Goal: Task Accomplishment & Management: Complete application form

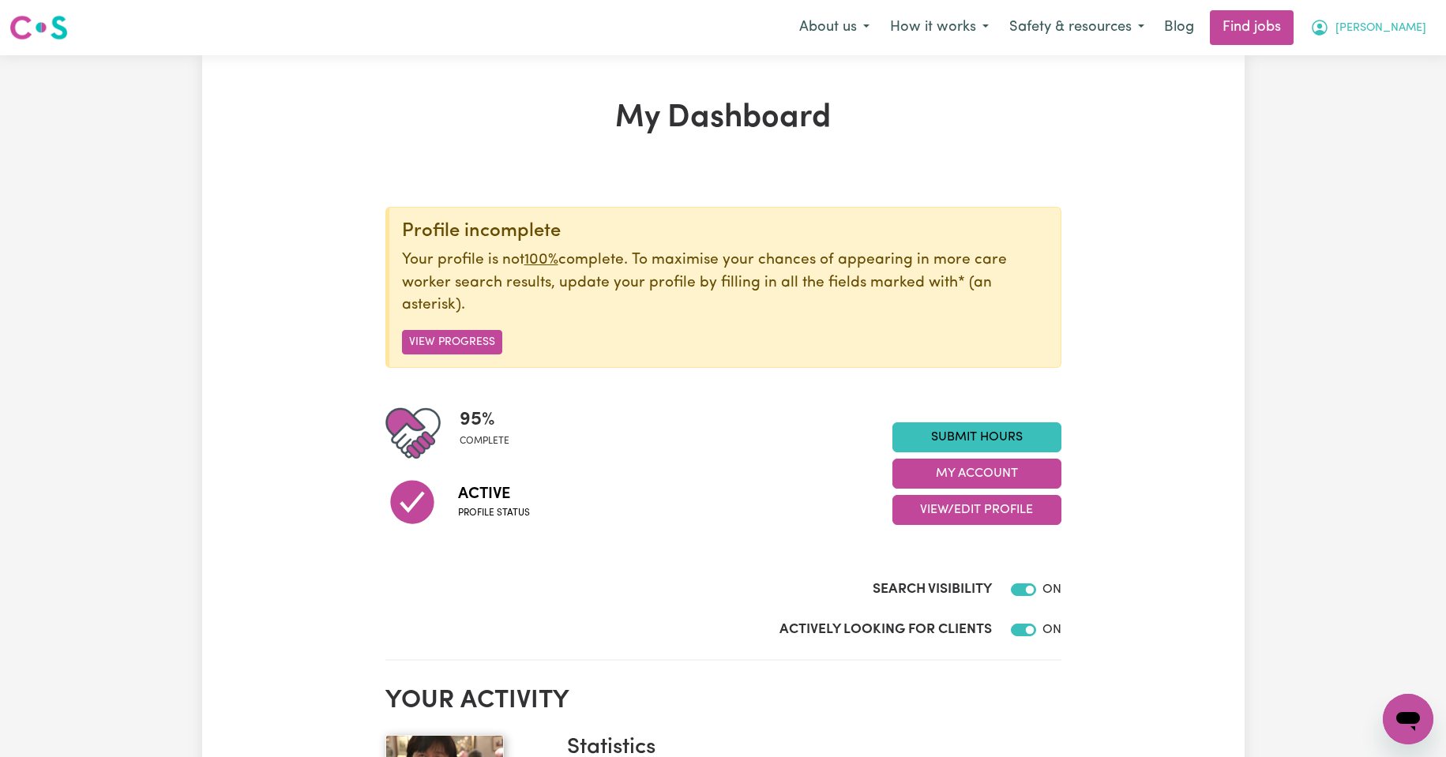
click at [1406, 30] on span "[PERSON_NAME]" at bounding box center [1380, 28] width 91 height 17
click at [1370, 63] on link "My Account" at bounding box center [1373, 62] width 125 height 30
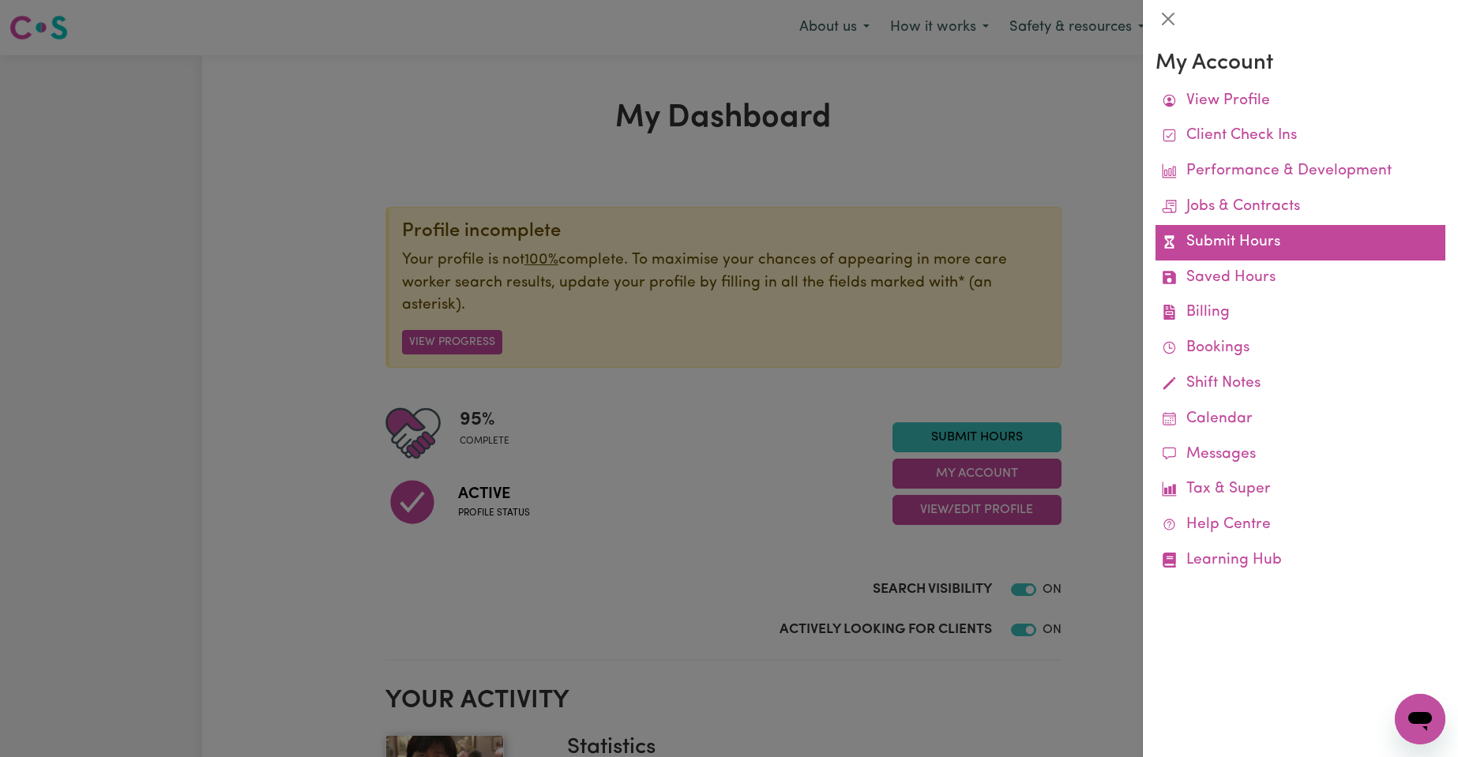
click at [1209, 244] on link "Submit Hours" at bounding box center [1300, 243] width 290 height 36
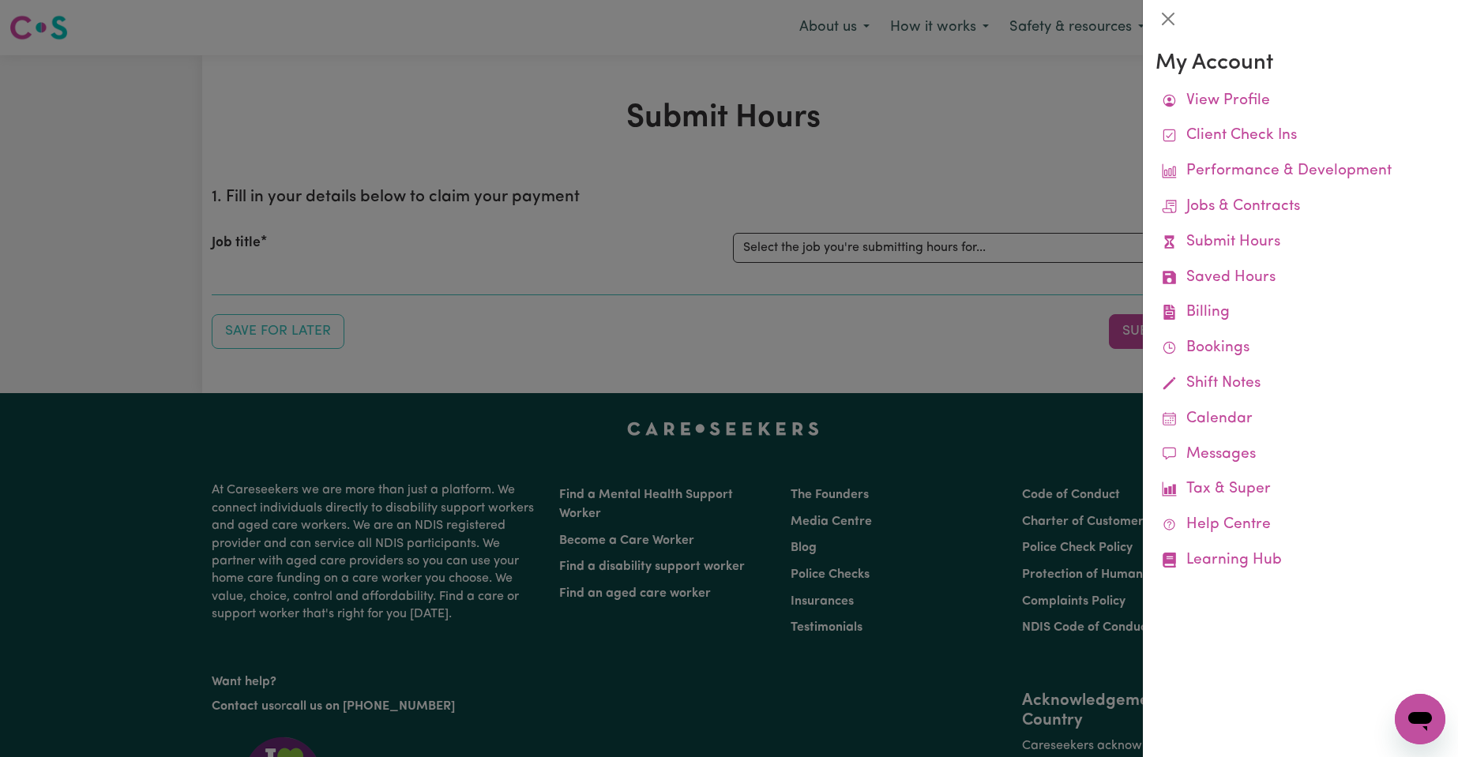
click at [1068, 117] on div at bounding box center [729, 378] width 1458 height 757
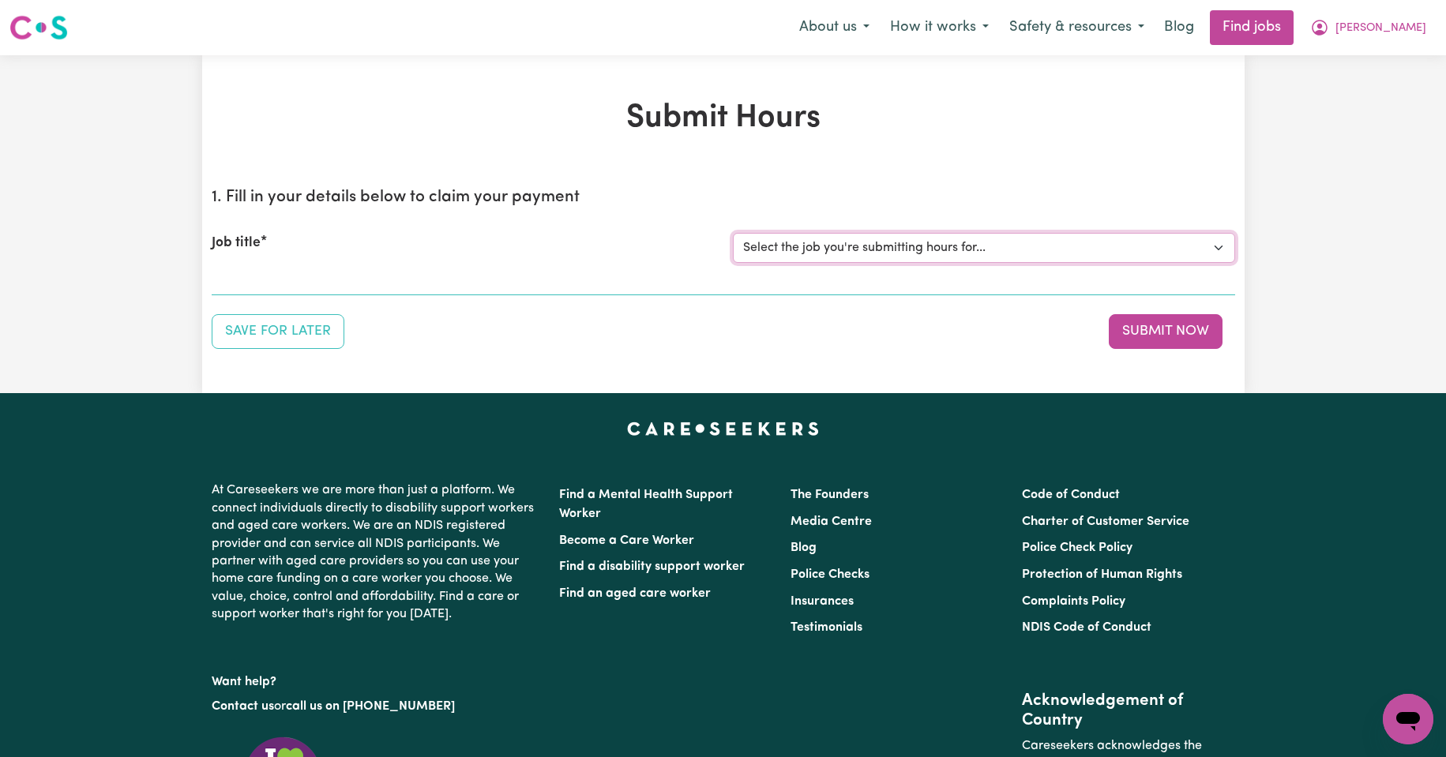
click at [1218, 249] on select "Select the job you're submitting hours for... [Kishore Hands Of Care] Support W…" at bounding box center [984, 248] width 502 height 30
select select "14320"
click at [733, 233] on select "Select the job you're submitting hours for... [Kishore Hands Of Care] Support W…" at bounding box center [984, 248] width 502 height 30
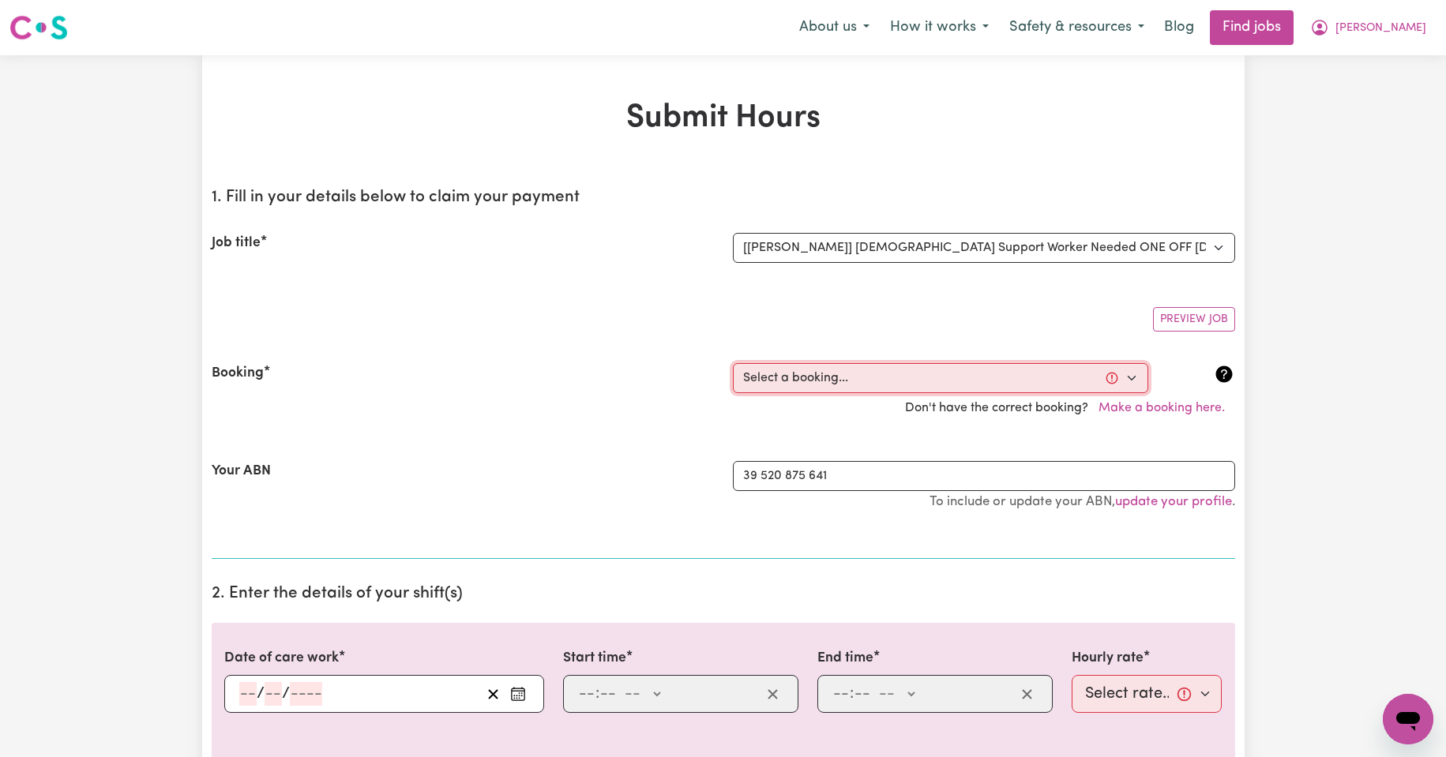
click at [1126, 378] on select "Select a booking... [DATE] 08:00am to 09:30am (ONE-OFF) [DATE] 08:00am to 09:30…" at bounding box center [940, 378] width 415 height 30
select select "354697"
click at [733, 363] on select "Select a booking... [DATE] 08:00am to 09:30am (ONE-OFF) [DATE] 08:00am to 09:30…" at bounding box center [940, 378] width 415 height 30
type input "[DATE]"
type input "15"
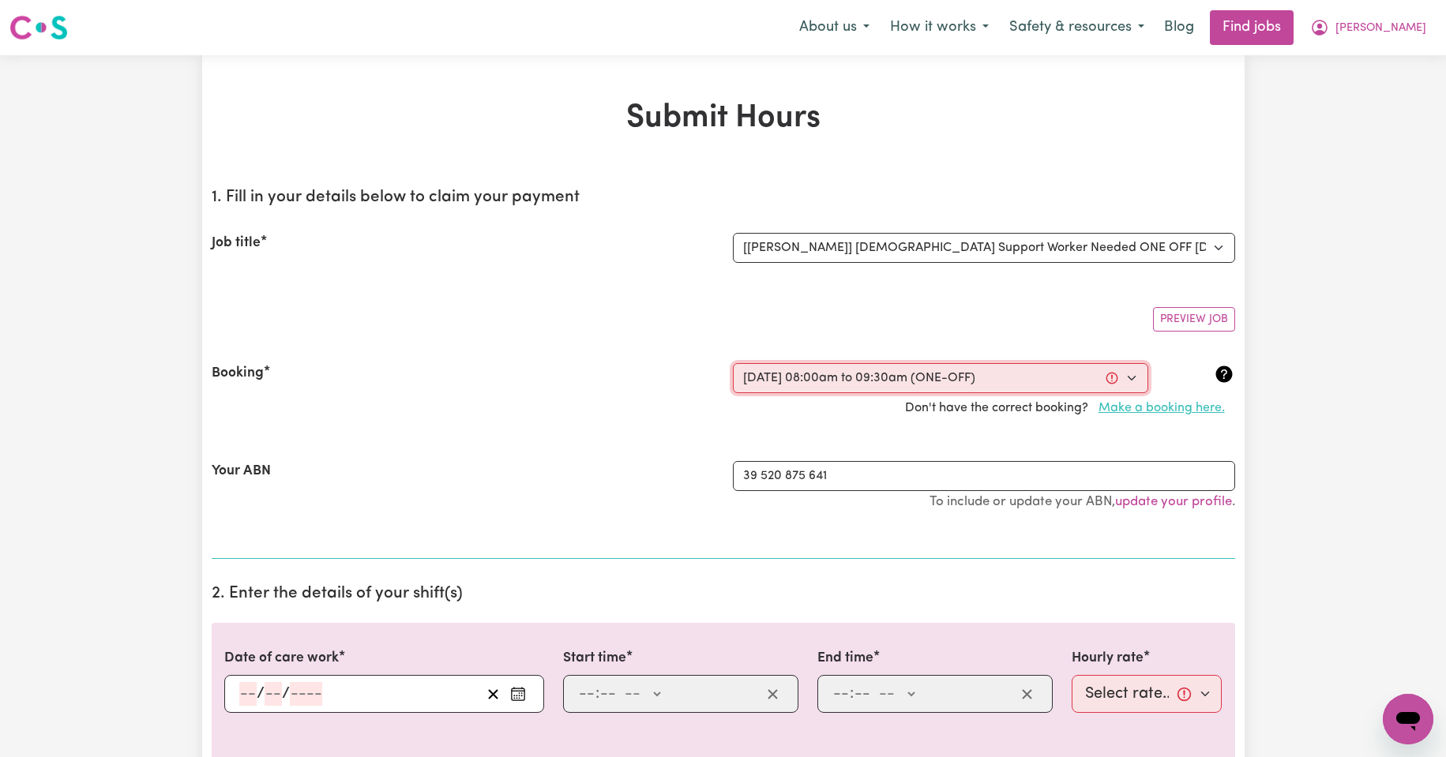
type input "9"
type input "2025"
type input "08:00"
type input "8"
type input "0"
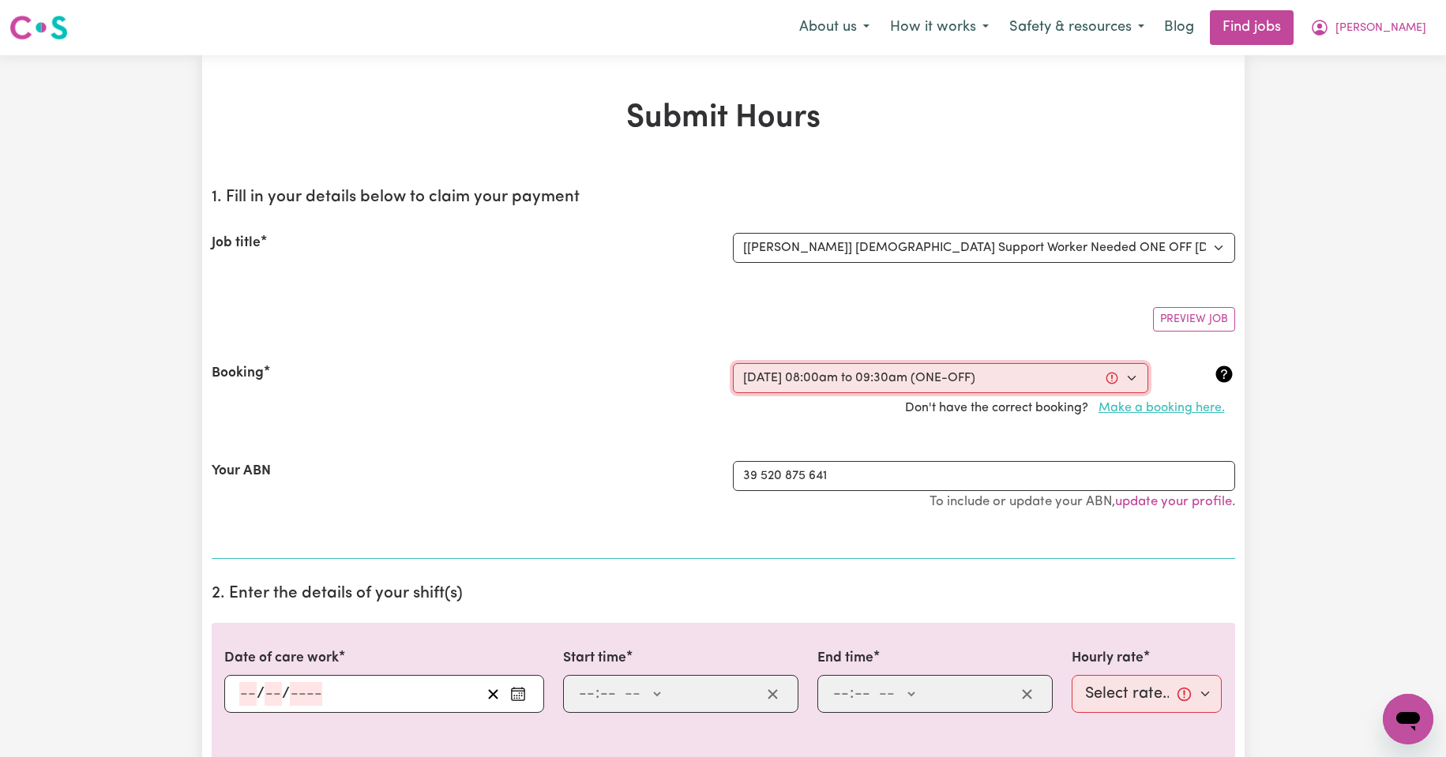
select select "am"
type input "09:30"
type input "9"
type input "30"
select select "am"
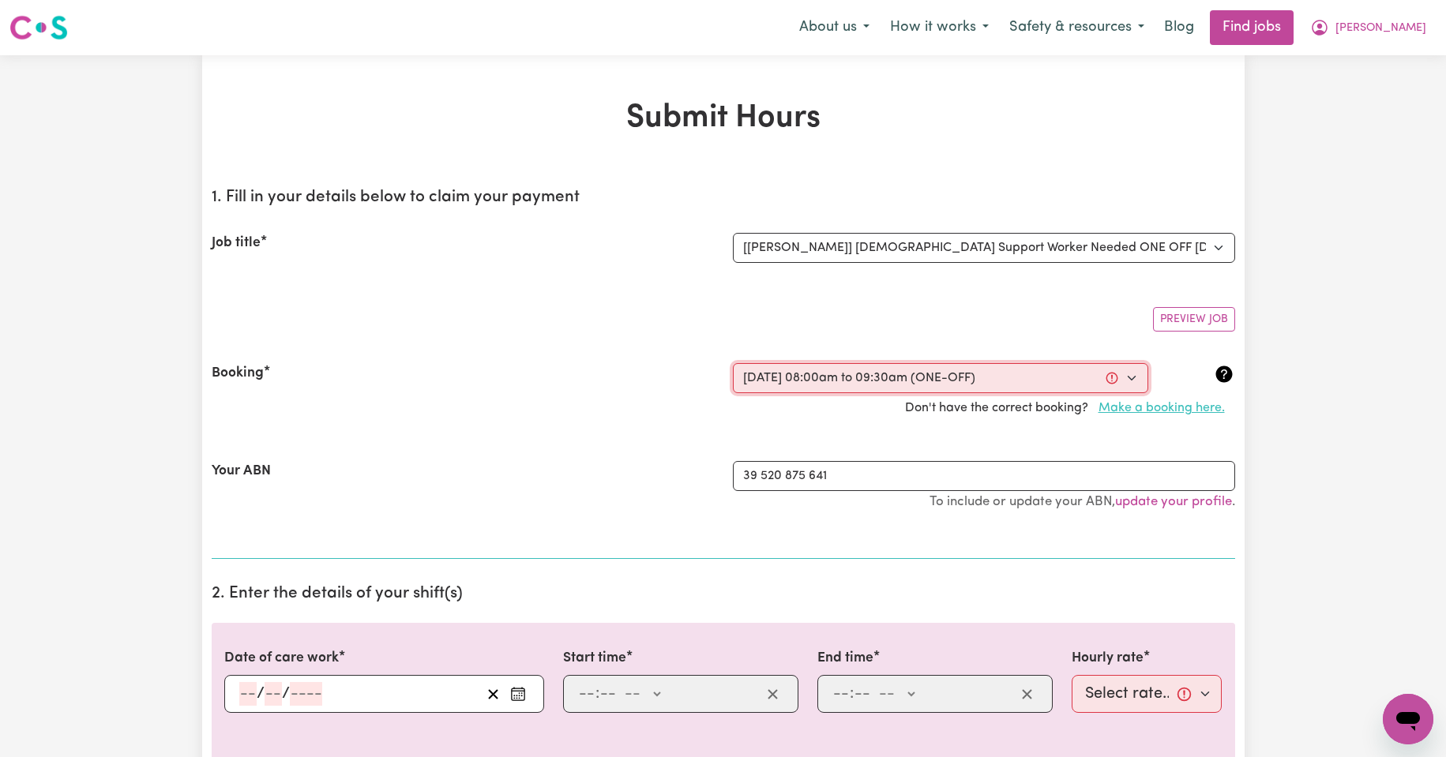
select select "50-Weekday"
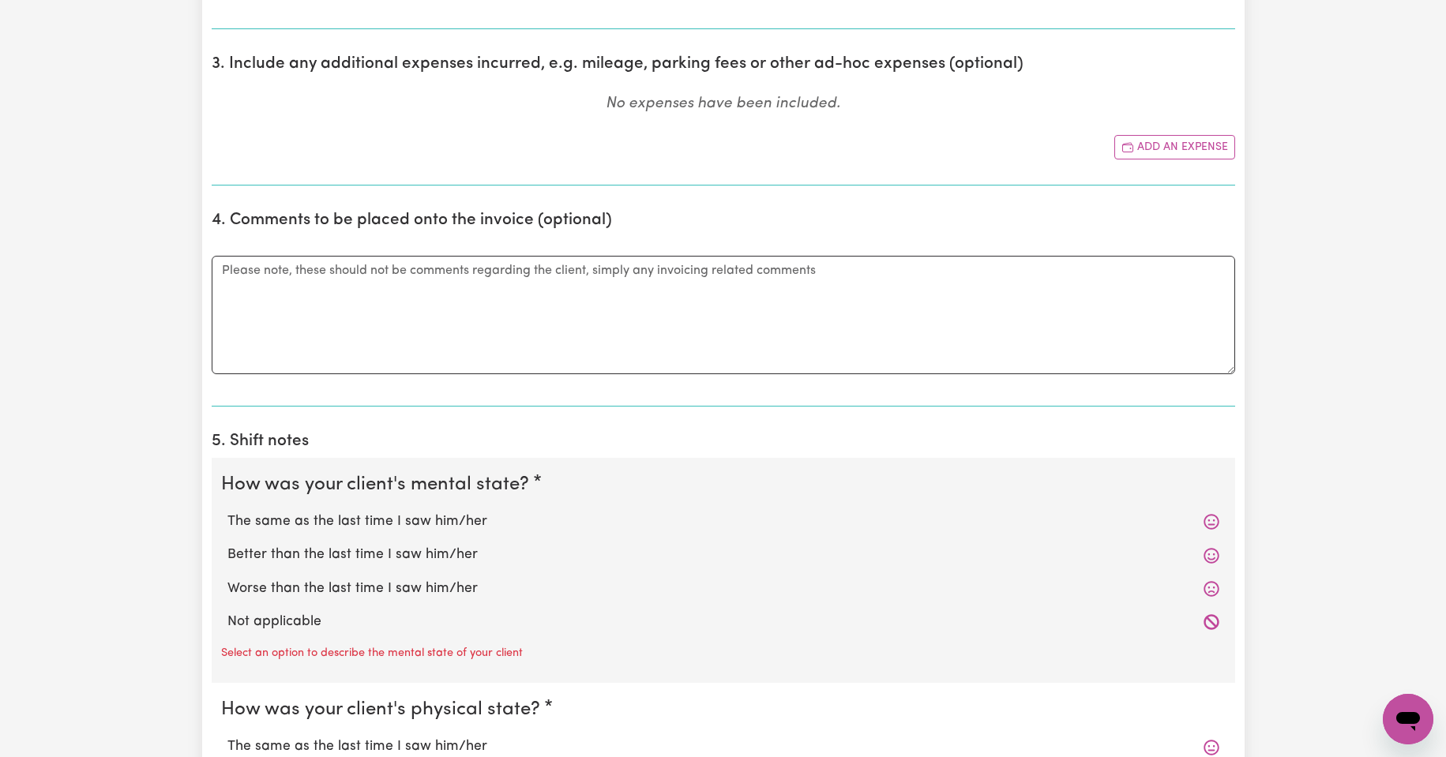
scroll to position [843, 0]
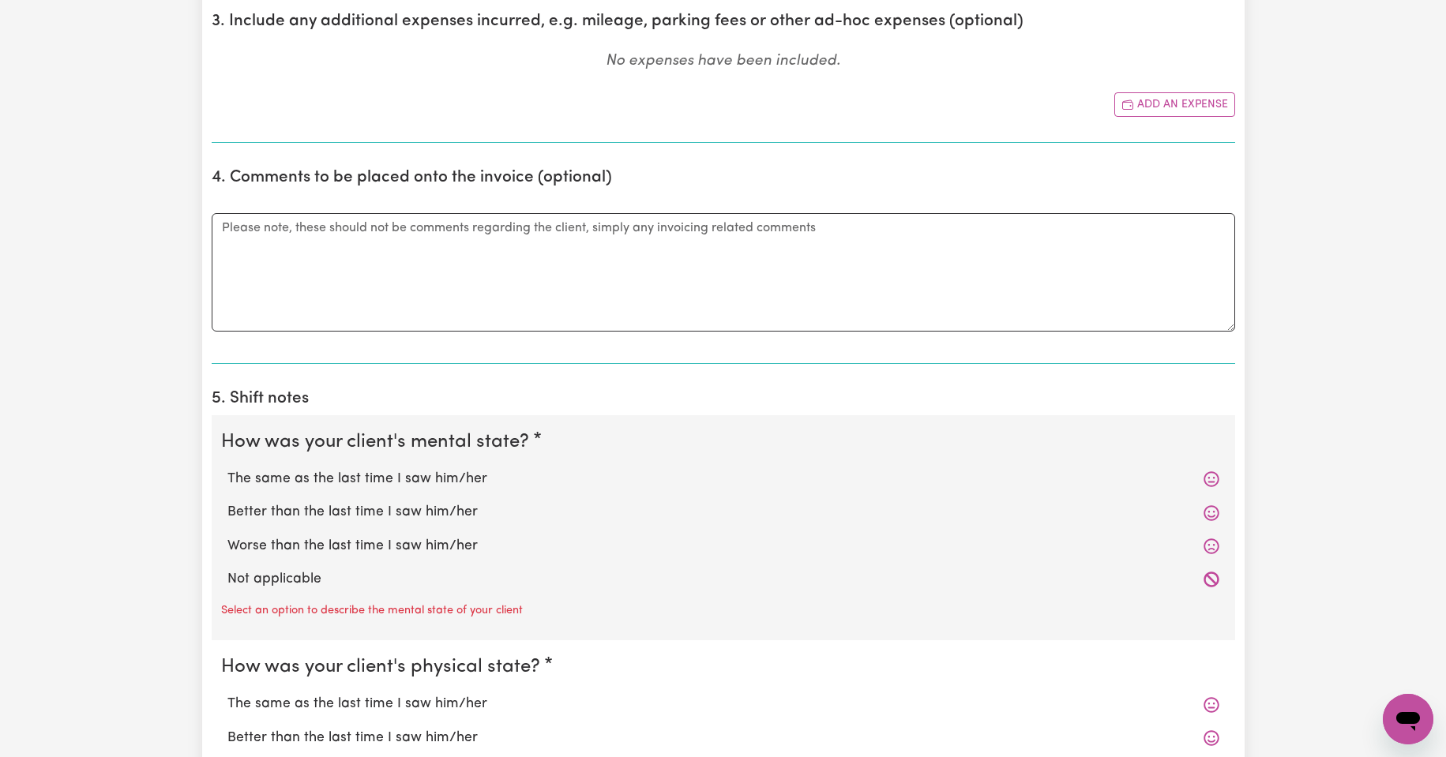
click at [404, 481] on label "The same as the last time I saw him/her" at bounding box center [723, 479] width 992 height 21
click at [227, 469] on input "The same as the last time I saw him/her" at bounding box center [227, 468] width 1 height 1
radio input "true"
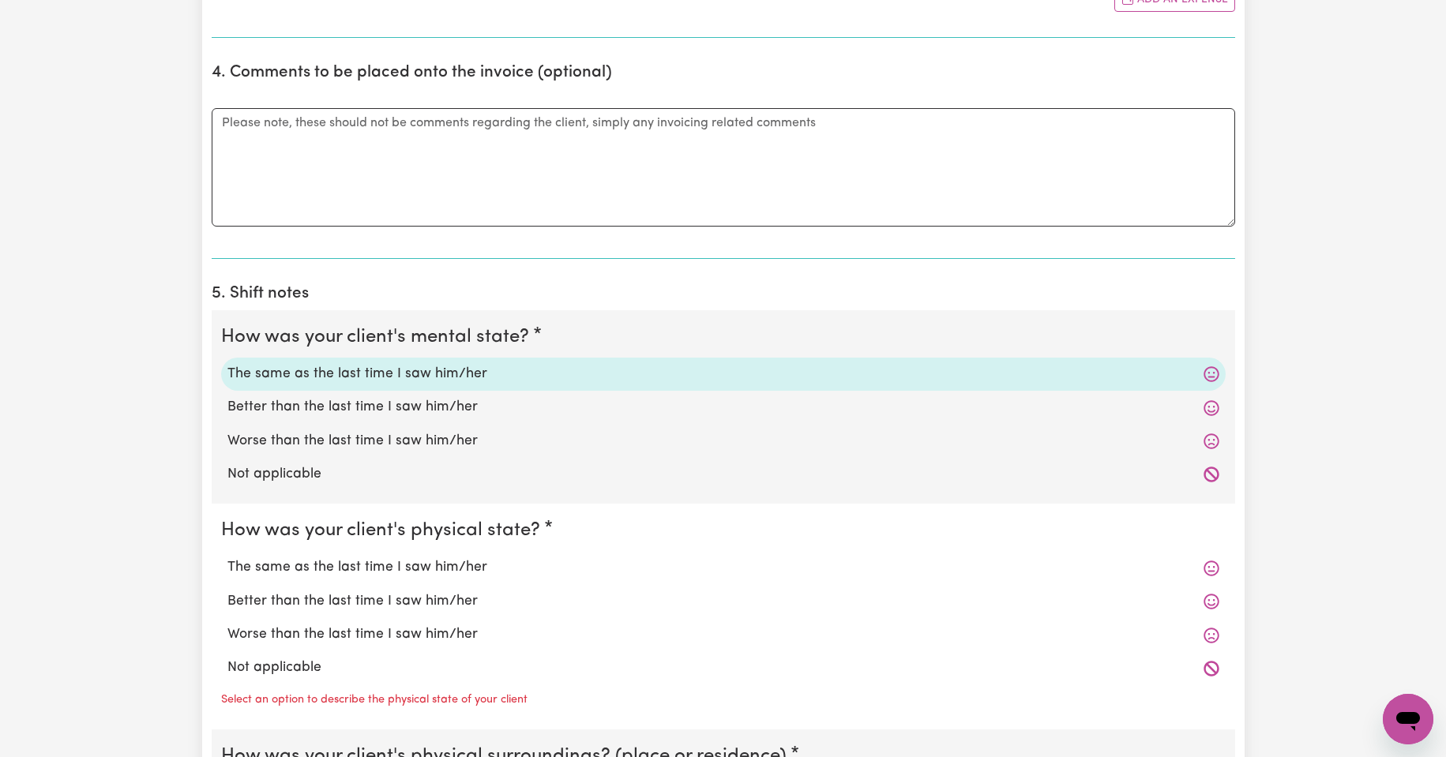
click at [439, 566] on label "The same as the last time I saw him/her" at bounding box center [723, 567] width 992 height 21
click at [227, 557] on input "The same as the last time I saw him/her" at bounding box center [227, 557] width 1 height 1
radio input "true"
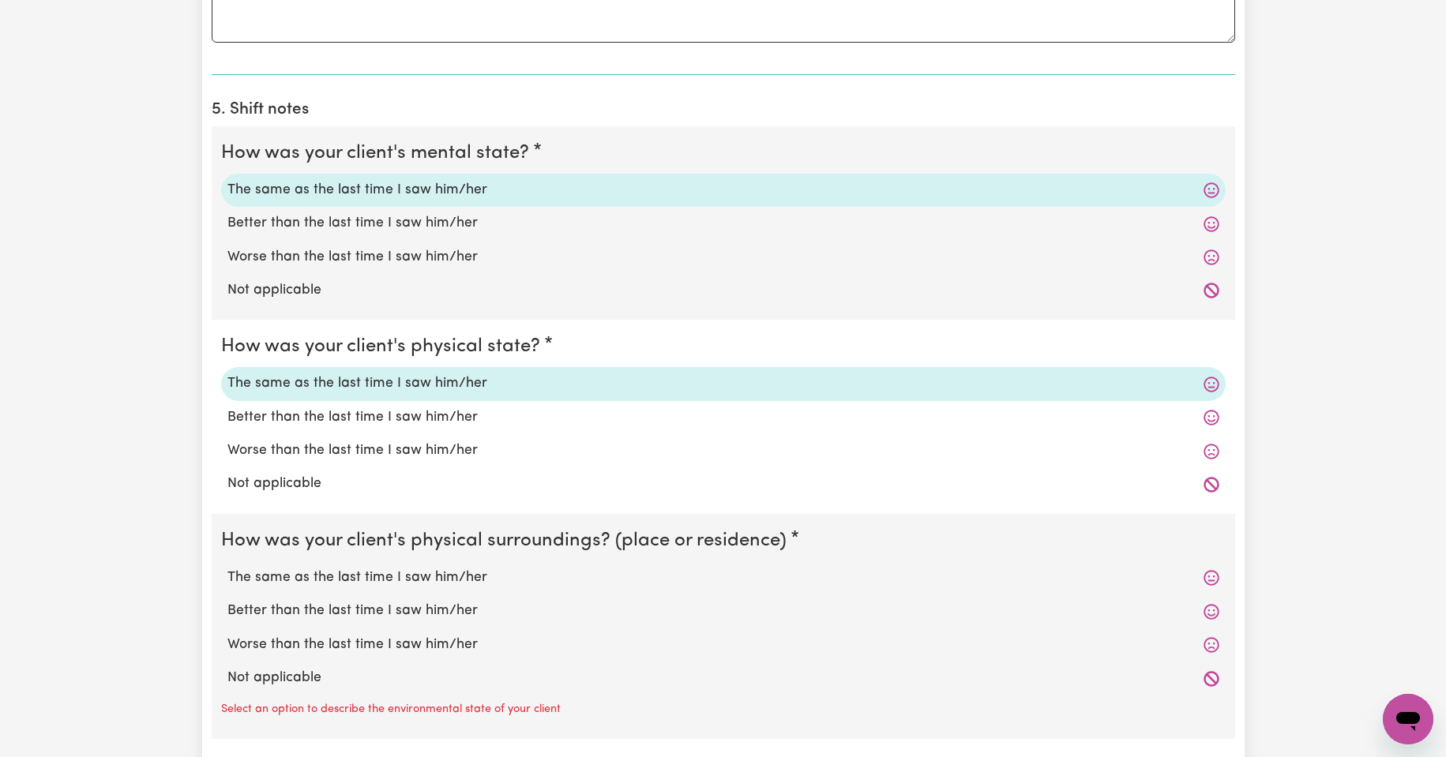
click at [460, 576] on label "The same as the last time I saw him/her" at bounding box center [723, 578] width 992 height 21
click at [227, 568] on input "The same as the last time I saw him/her" at bounding box center [227, 567] width 1 height 1
radio input "true"
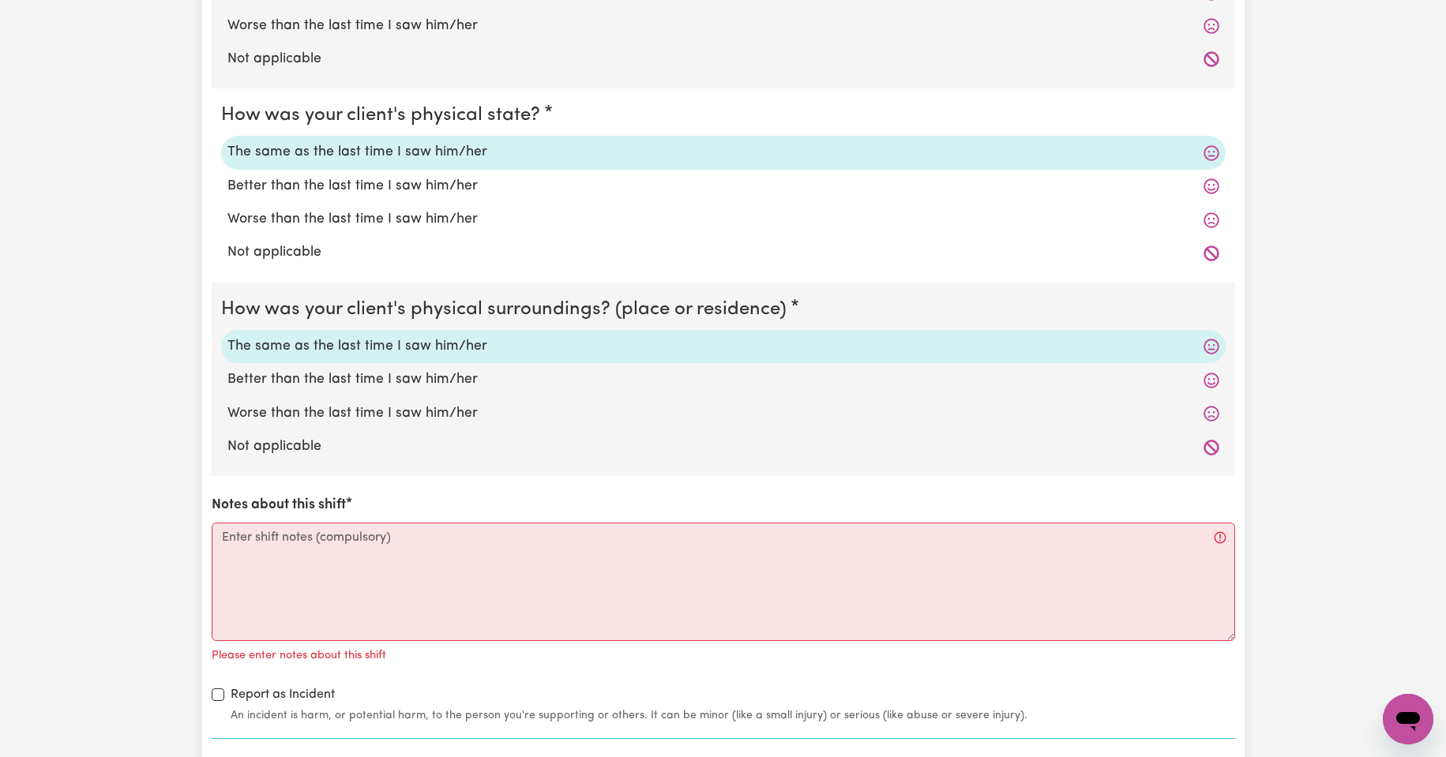
scroll to position [1368, 0]
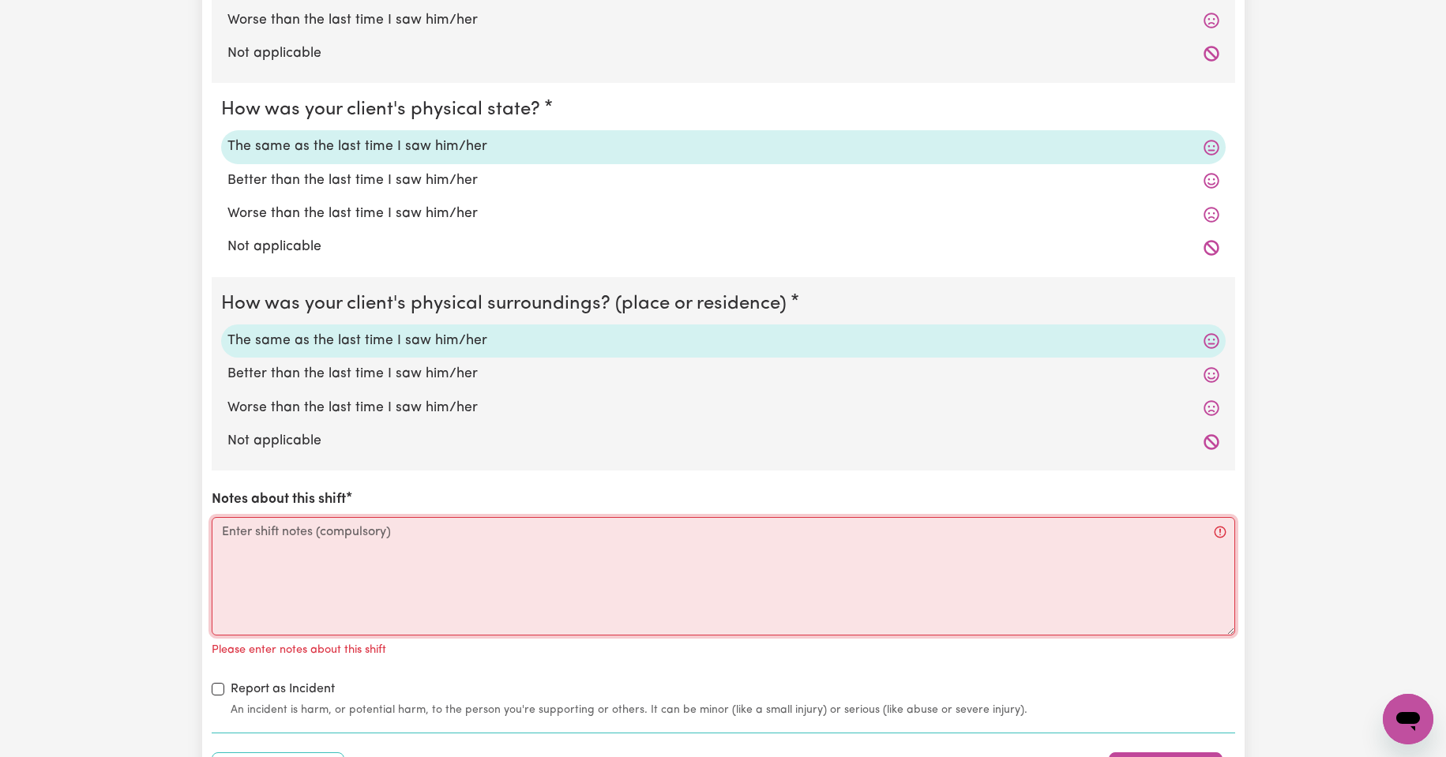
click at [312, 534] on textarea "Notes about this shift" at bounding box center [723, 576] width 1023 height 118
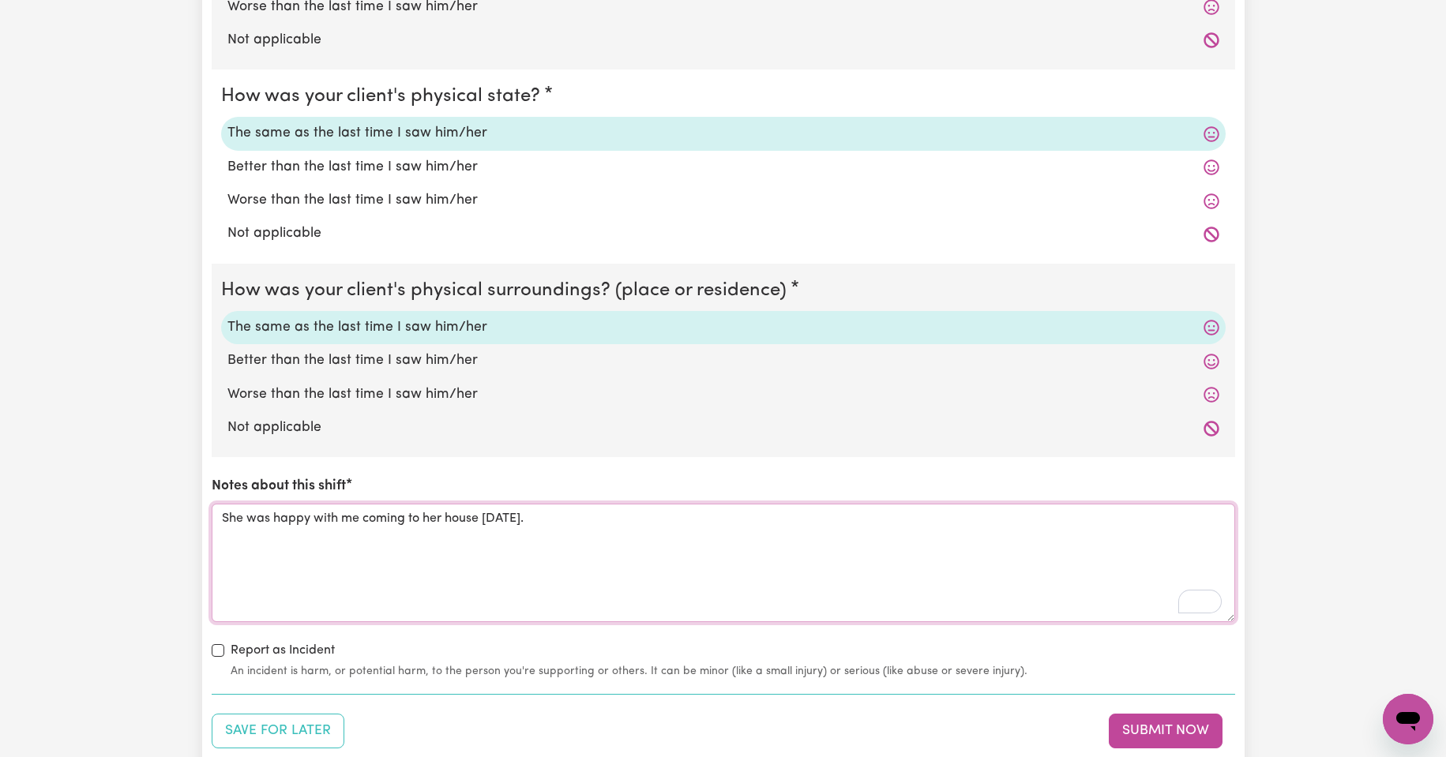
scroll to position [1395, 0]
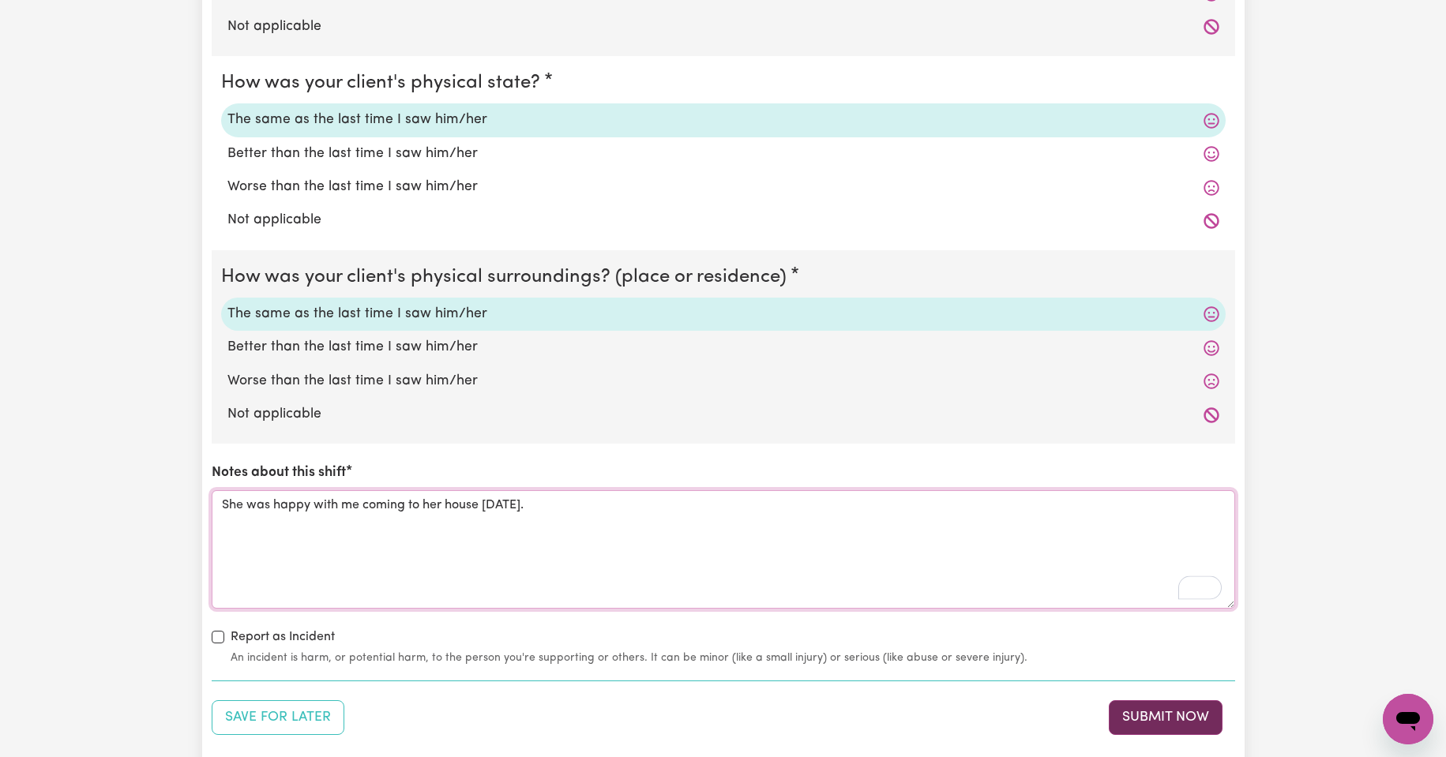
type textarea "She was happy with me coming to her house [DATE]."
click at [1185, 715] on button "Submit Now" at bounding box center [1166, 717] width 114 height 35
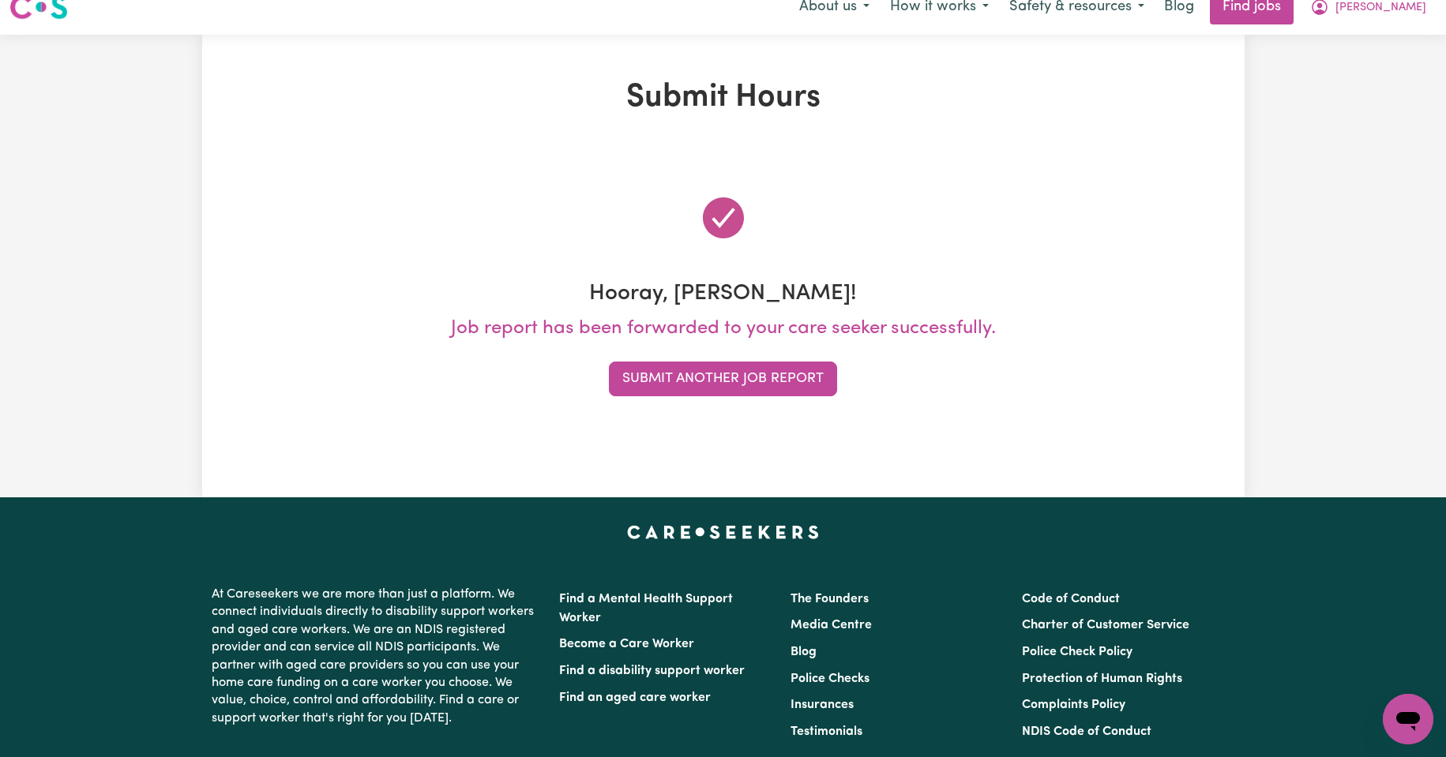
scroll to position [26, 0]
